Goal: Information Seeking & Learning: Find specific fact

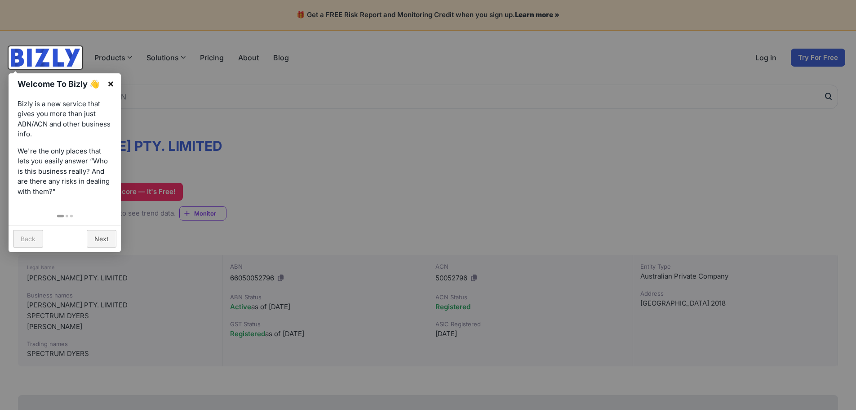
click at [110, 82] on link "×" at bounding box center [111, 83] width 20 height 20
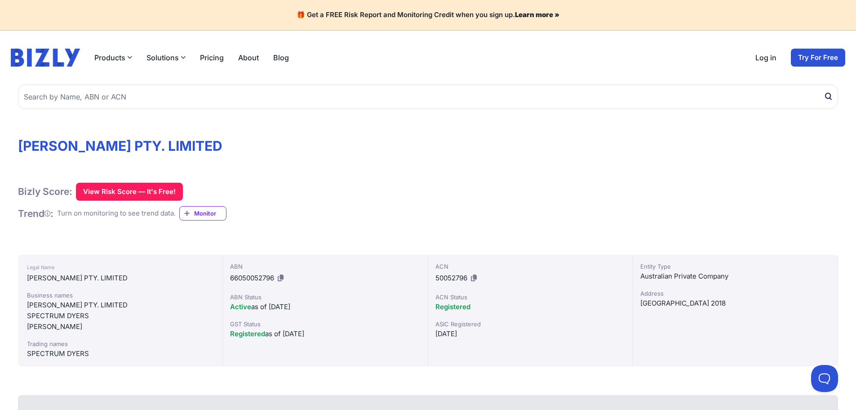
click at [54, 147] on h1 "[PERSON_NAME] PTY. LIMITED" at bounding box center [428, 146] width 820 height 16
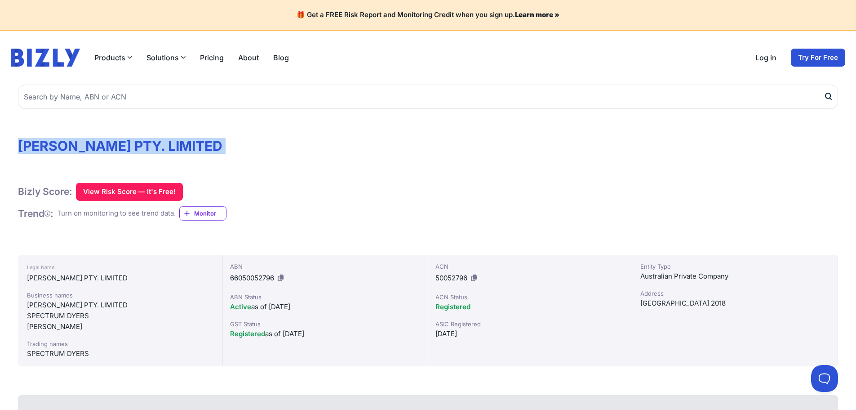
click at [54, 147] on h1 "[PERSON_NAME] PTY. LIMITED" at bounding box center [428, 146] width 820 height 16
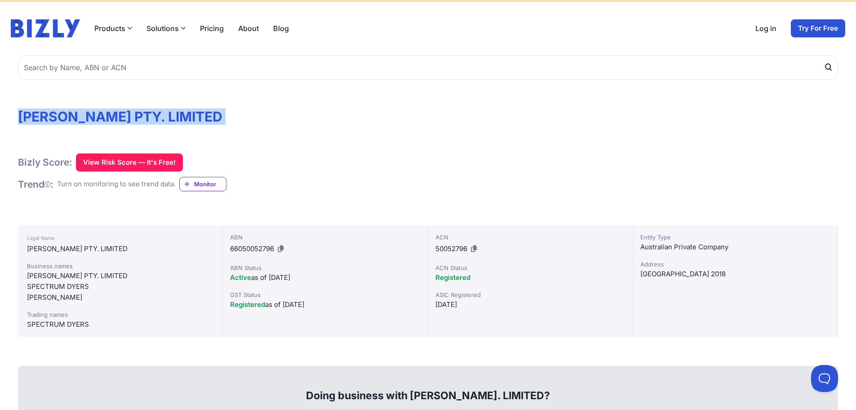
scroll to position [45, 0]
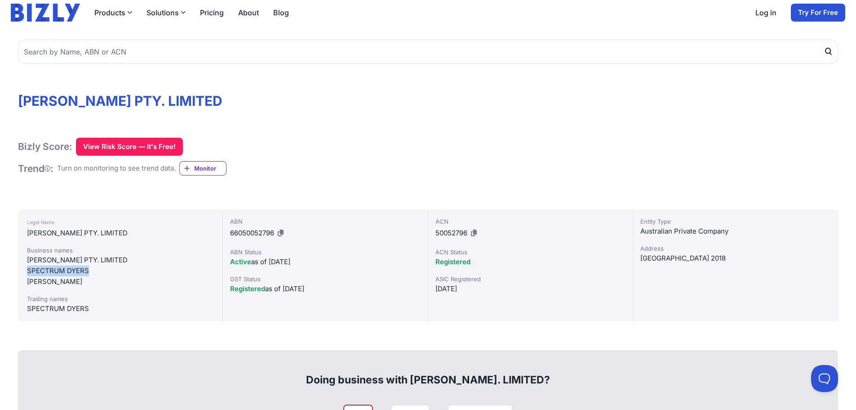
drag, startPoint x: 28, startPoint y: 267, endPoint x: 98, endPoint y: 269, distance: 69.7
click at [98, 269] on div "SPECTRUM DYERS" at bounding box center [120, 270] width 187 height 11
click at [93, 272] on div "SPECTRUM DYERS" at bounding box center [120, 270] width 187 height 11
click at [93, 271] on div "SPECTRUM DYERS" at bounding box center [120, 270] width 187 height 11
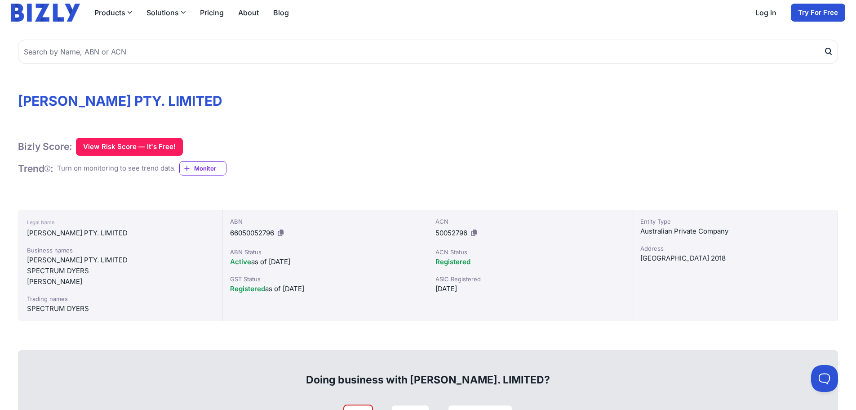
click at [75, 287] on div "Business names [PERSON_NAME] PTY. LIMITED SPECTRUM DYERS [PERSON_NAME] Trading …" at bounding box center [120, 279] width 187 height 68
click at [70, 263] on div "[PERSON_NAME] PTY. LIMITED" at bounding box center [120, 259] width 187 height 11
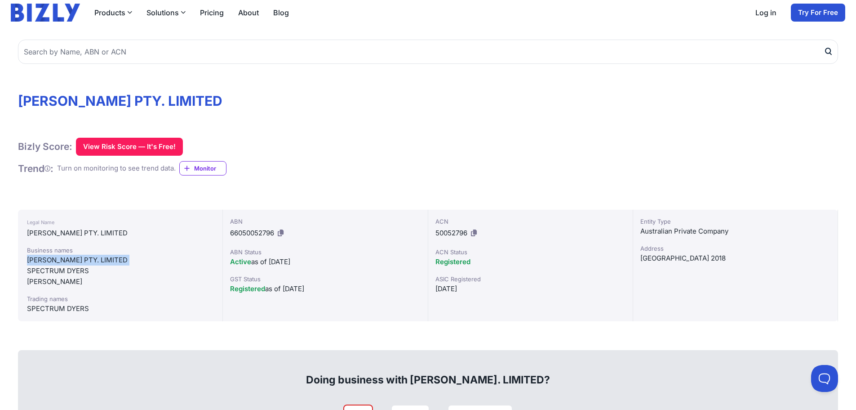
click at [70, 263] on div "[PERSON_NAME] PTY. LIMITED" at bounding box center [120, 259] width 187 height 11
click at [60, 313] on div "SPECTRUM DYERS" at bounding box center [120, 308] width 187 height 11
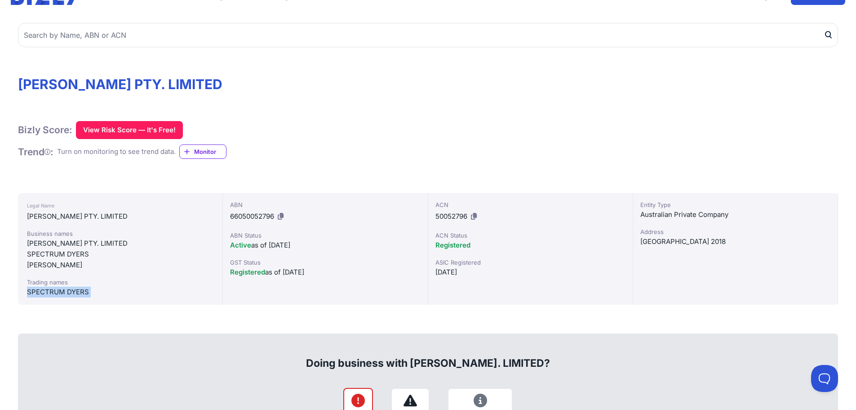
scroll to position [0, 0]
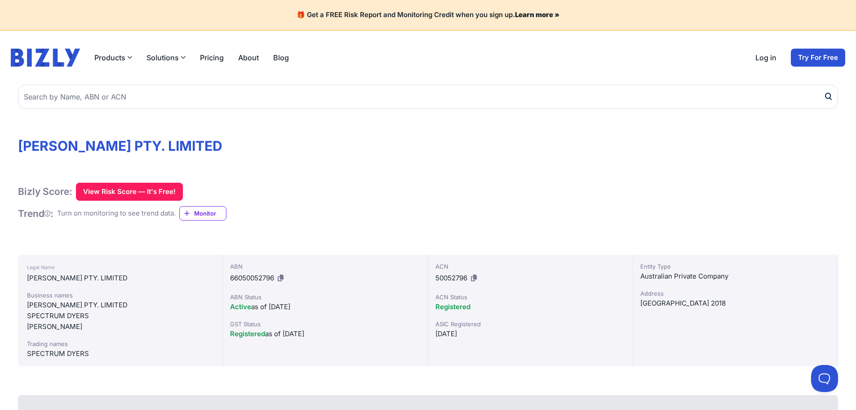
click at [256, 275] on span "66050052796" at bounding box center [252, 277] width 44 height 9
